Goal: Subscribe to service/newsletter

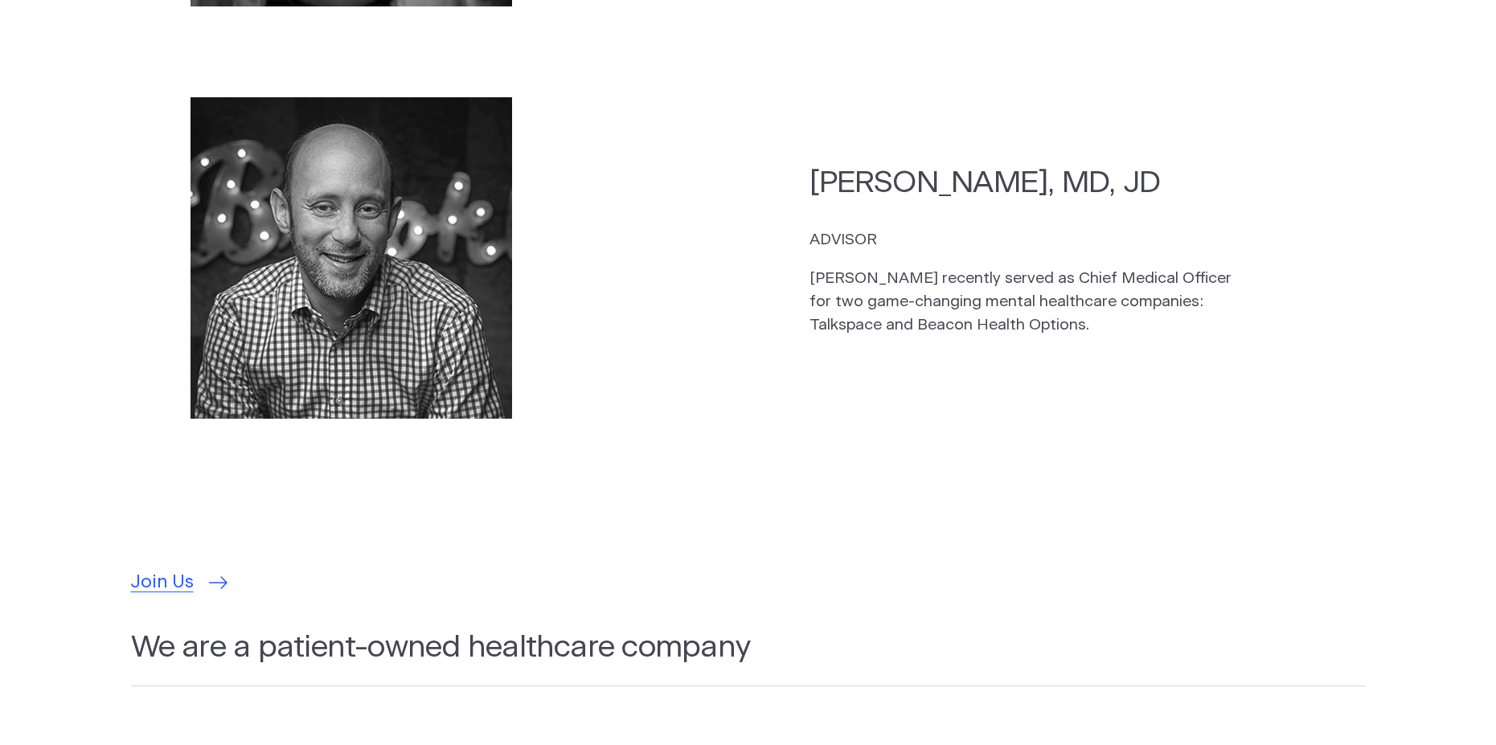
scroll to position [4823, 0]
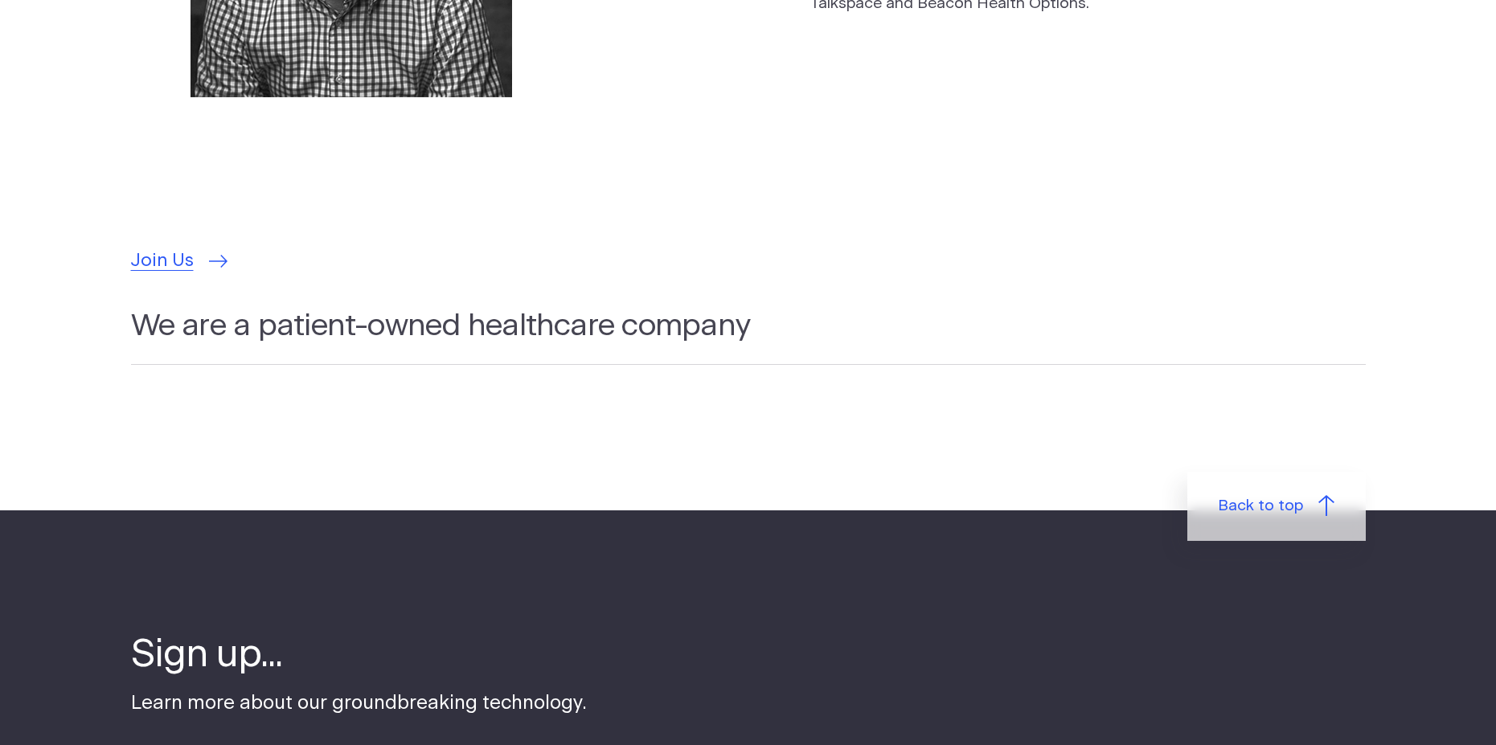
drag, startPoint x: 154, startPoint y: 227, endPoint x: 240, endPoint y: 200, distance: 89.5
click at [154, 248] on span "Join Us" at bounding box center [162, 261] width 63 height 27
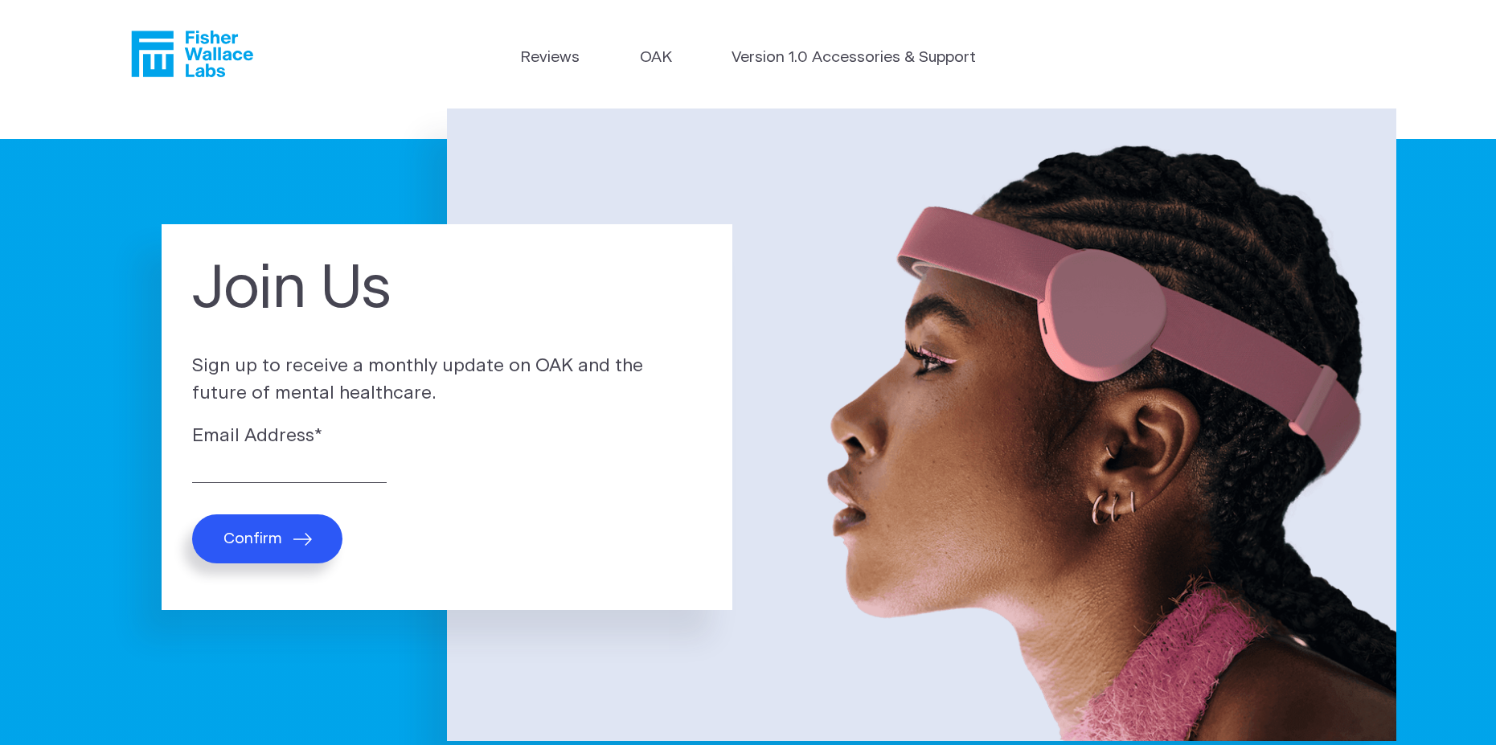
scroll to position [80, 0]
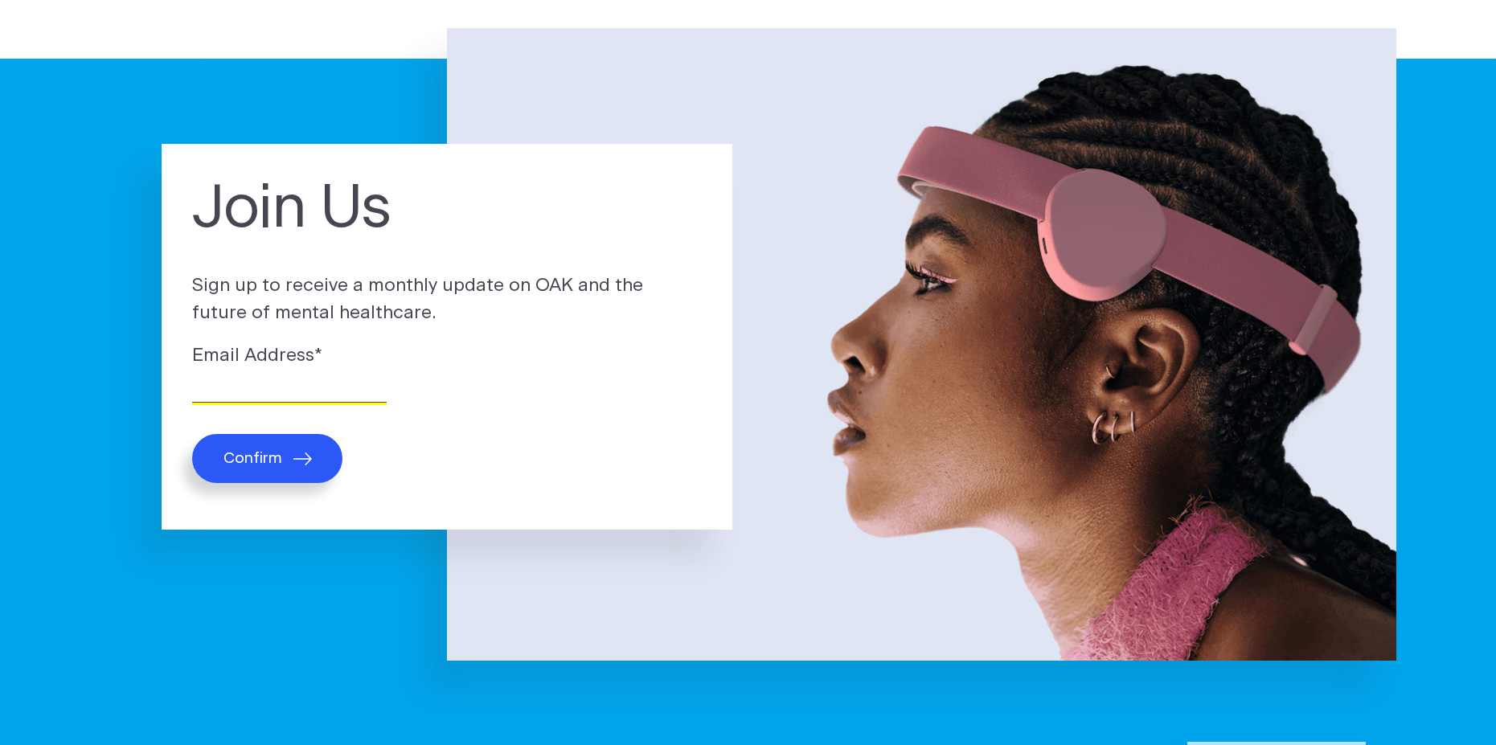
click at [242, 394] on input "Email Address *" at bounding box center [289, 390] width 195 height 25
type input "mprieto091080@gmail.com"
click at [288, 449] on button "Confirm" at bounding box center [267, 458] width 150 height 49
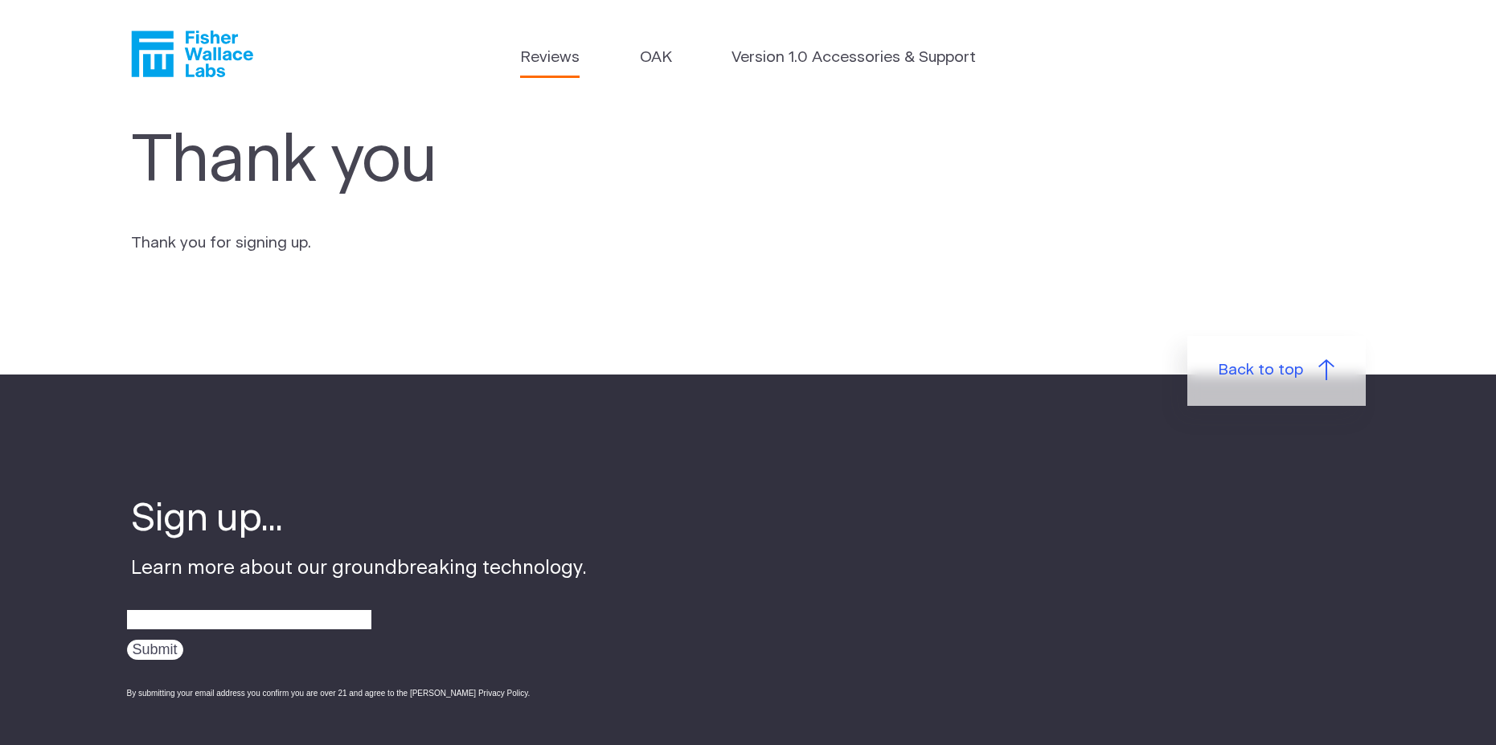
click at [553, 52] on link "Reviews" at bounding box center [549, 58] width 59 height 23
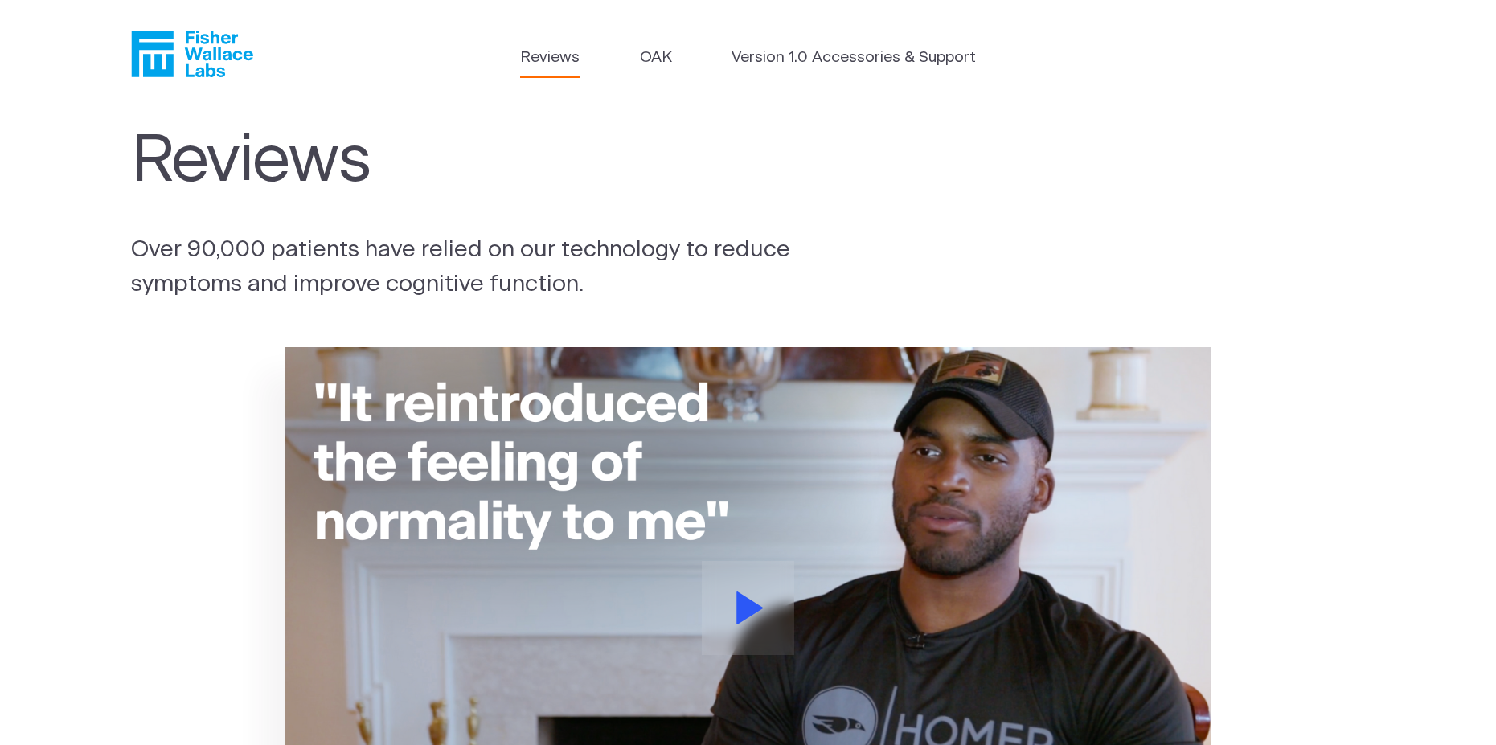
click at [145, 58] on icon "Fisher Wallace" at bounding box center [197, 54] width 110 height 47
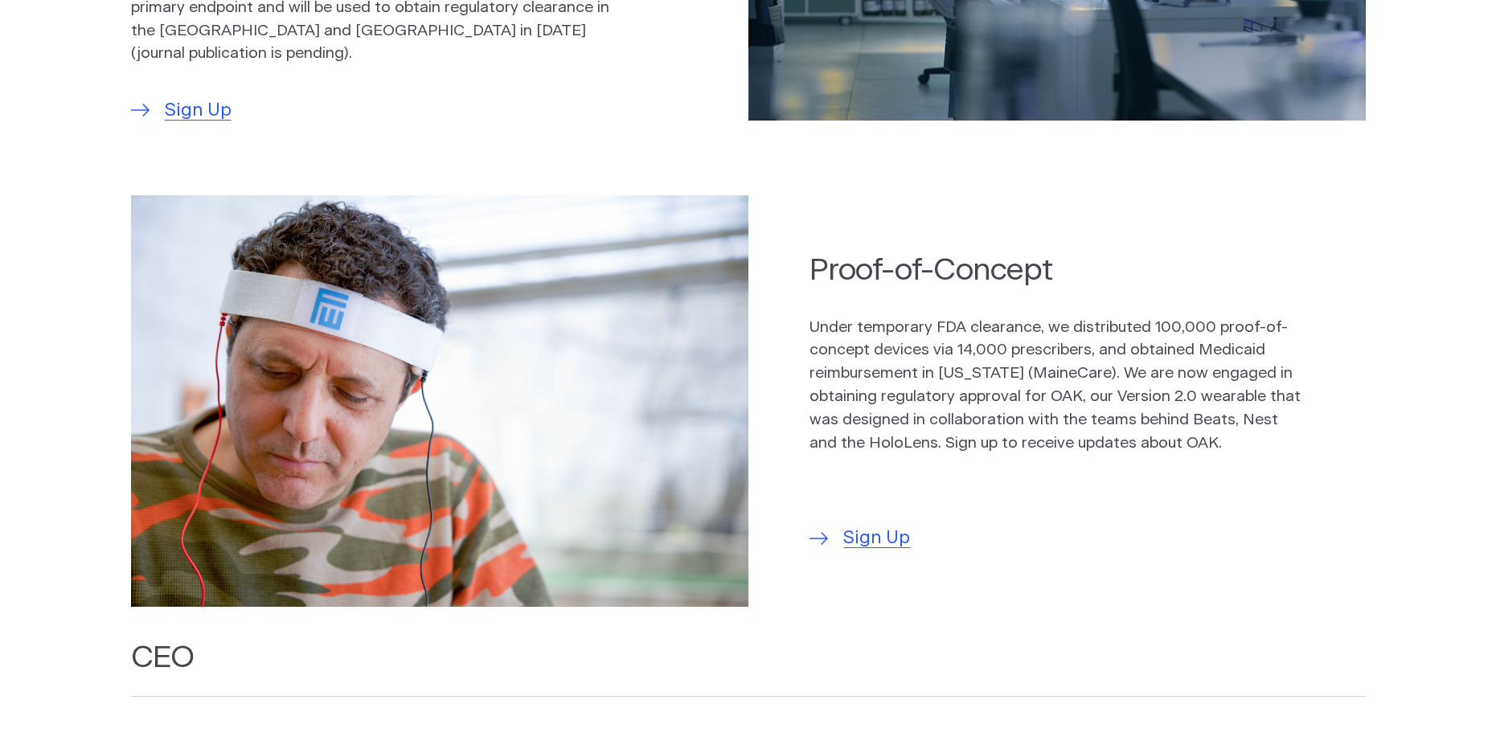
scroll to position [804, 0]
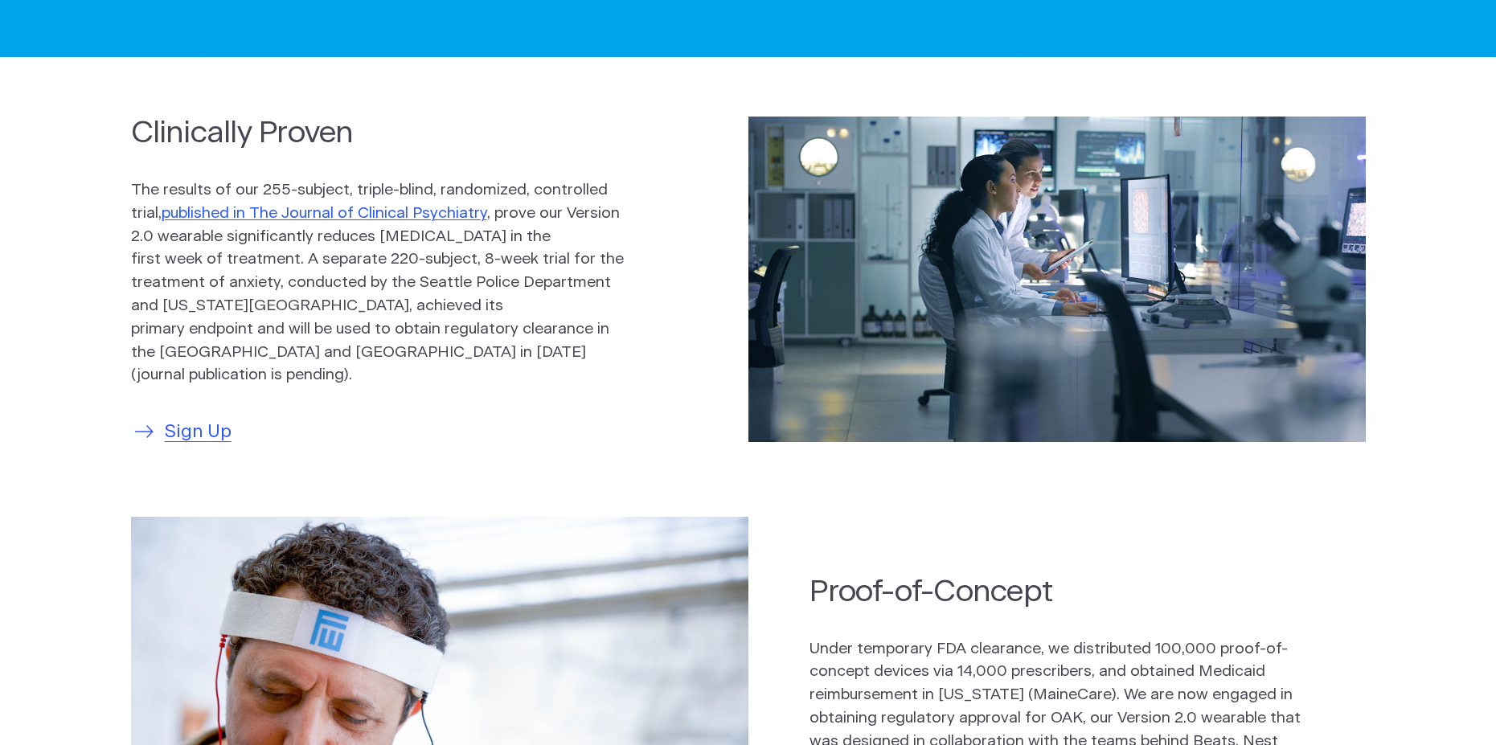
click at [203, 424] on span "Sign Up" at bounding box center [198, 432] width 67 height 27
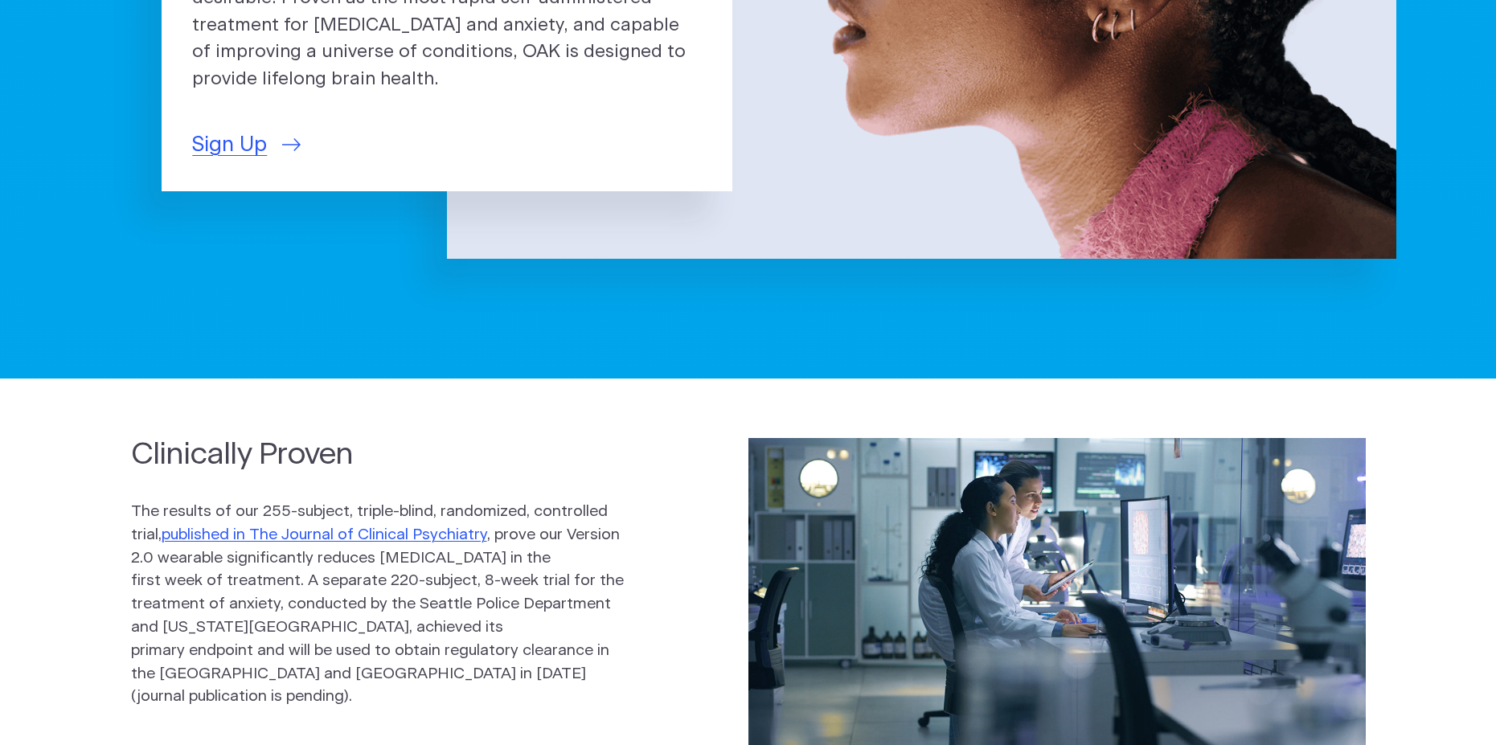
scroll to position [402, 0]
